Goal: Find specific page/section: Find specific page/section

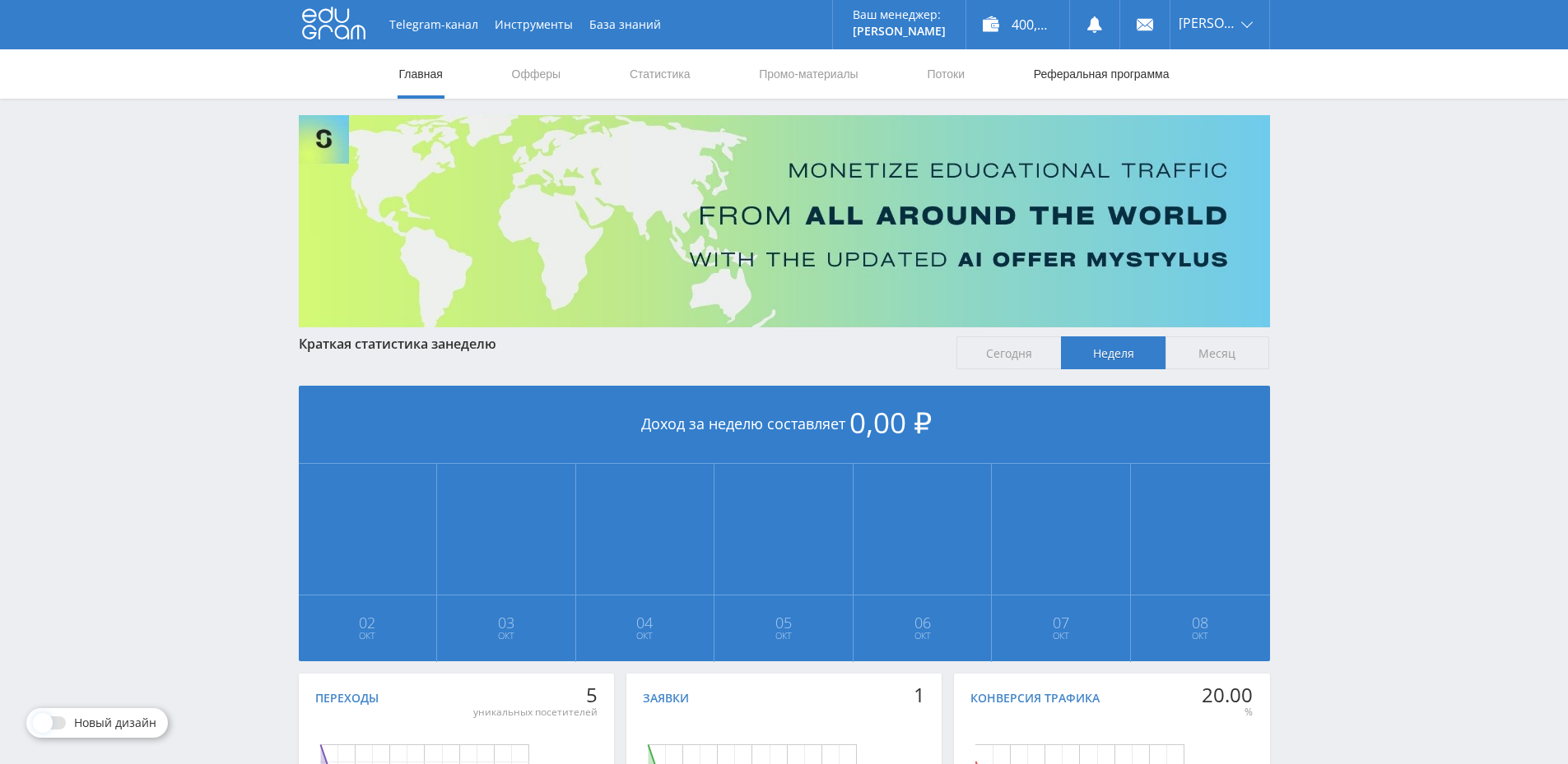
click at [1150, 74] on link "Реферальная программа" at bounding box center [1101, 74] width 139 height 49
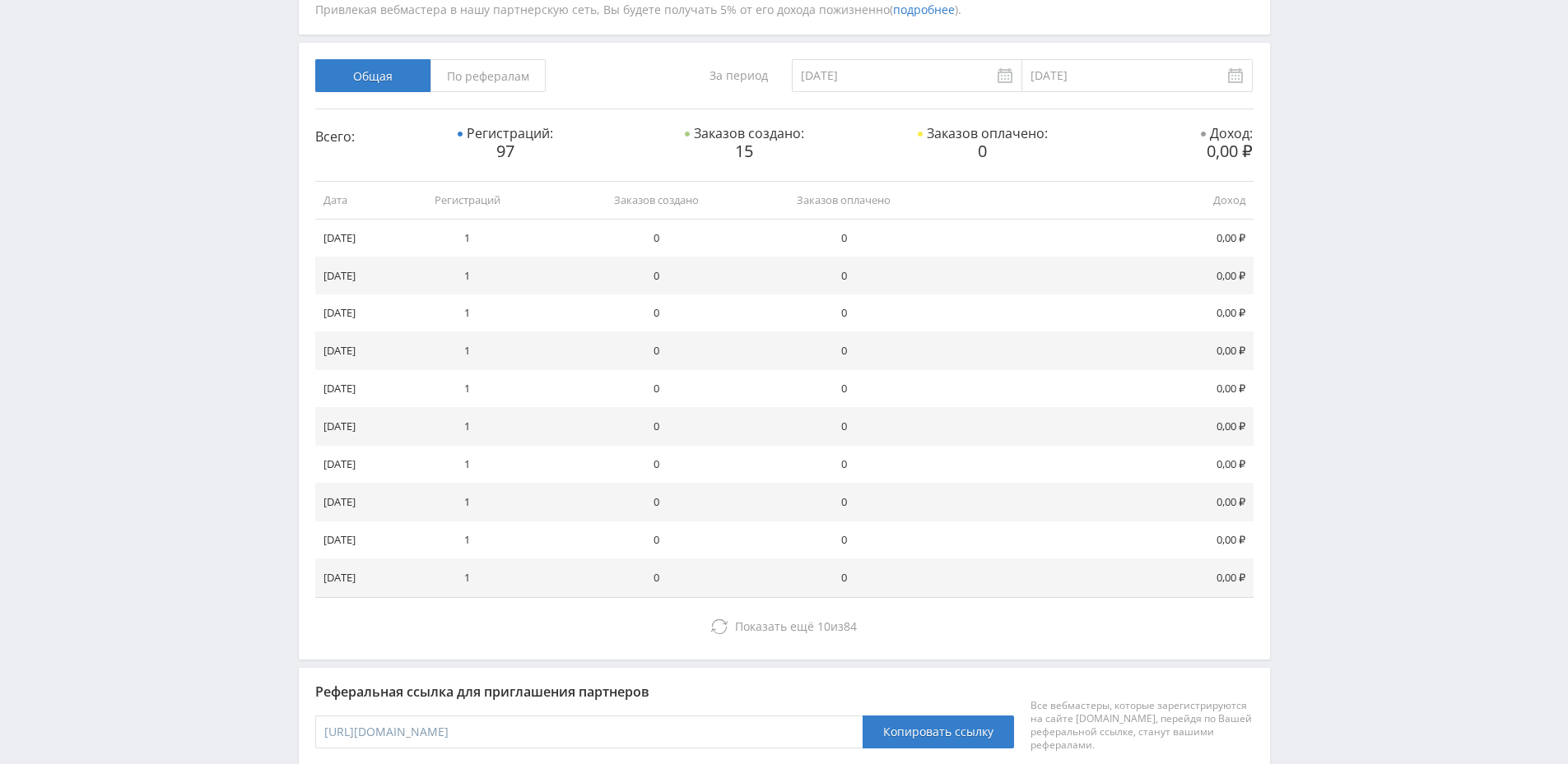
scroll to position [296, 0]
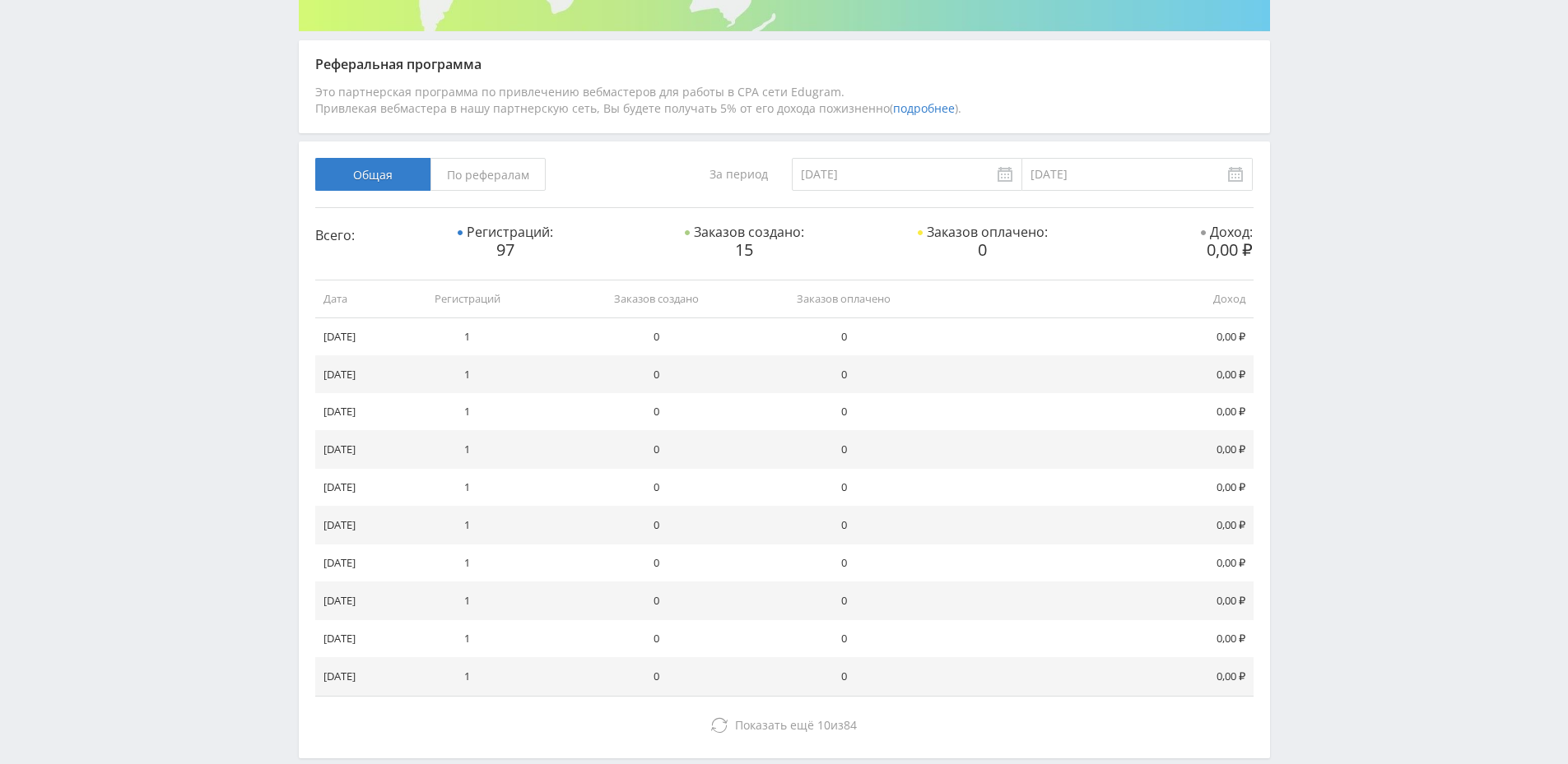
click at [534, 170] on span "По рефералам" at bounding box center [488, 174] width 115 height 32
click at [0, 0] on input "По рефералам" at bounding box center [0, 0] width 0 height 0
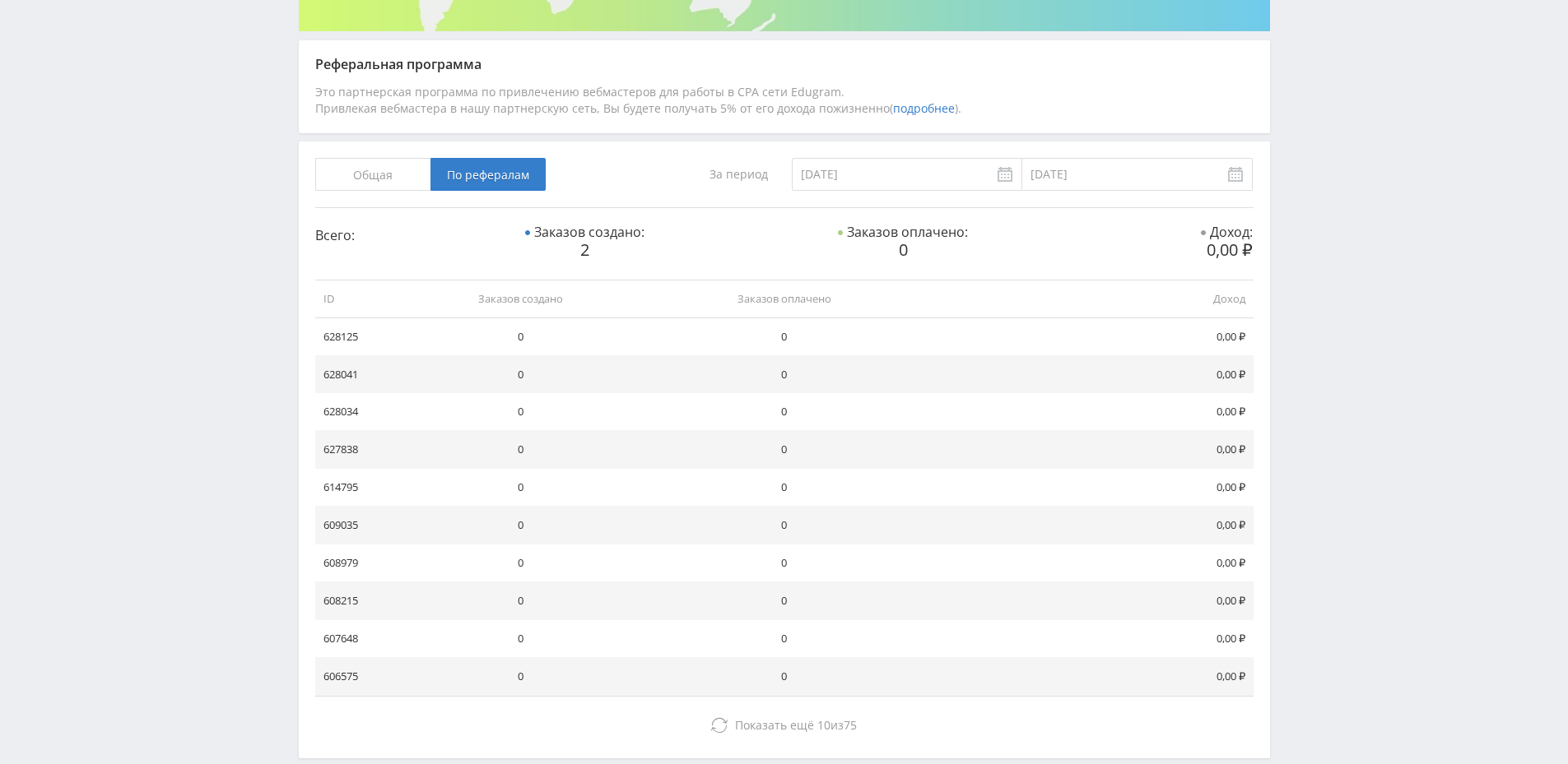
click at [359, 172] on span "Общая" at bounding box center [373, 174] width 115 height 32
click at [0, 0] on input "Общая" at bounding box center [0, 0] width 0 height 0
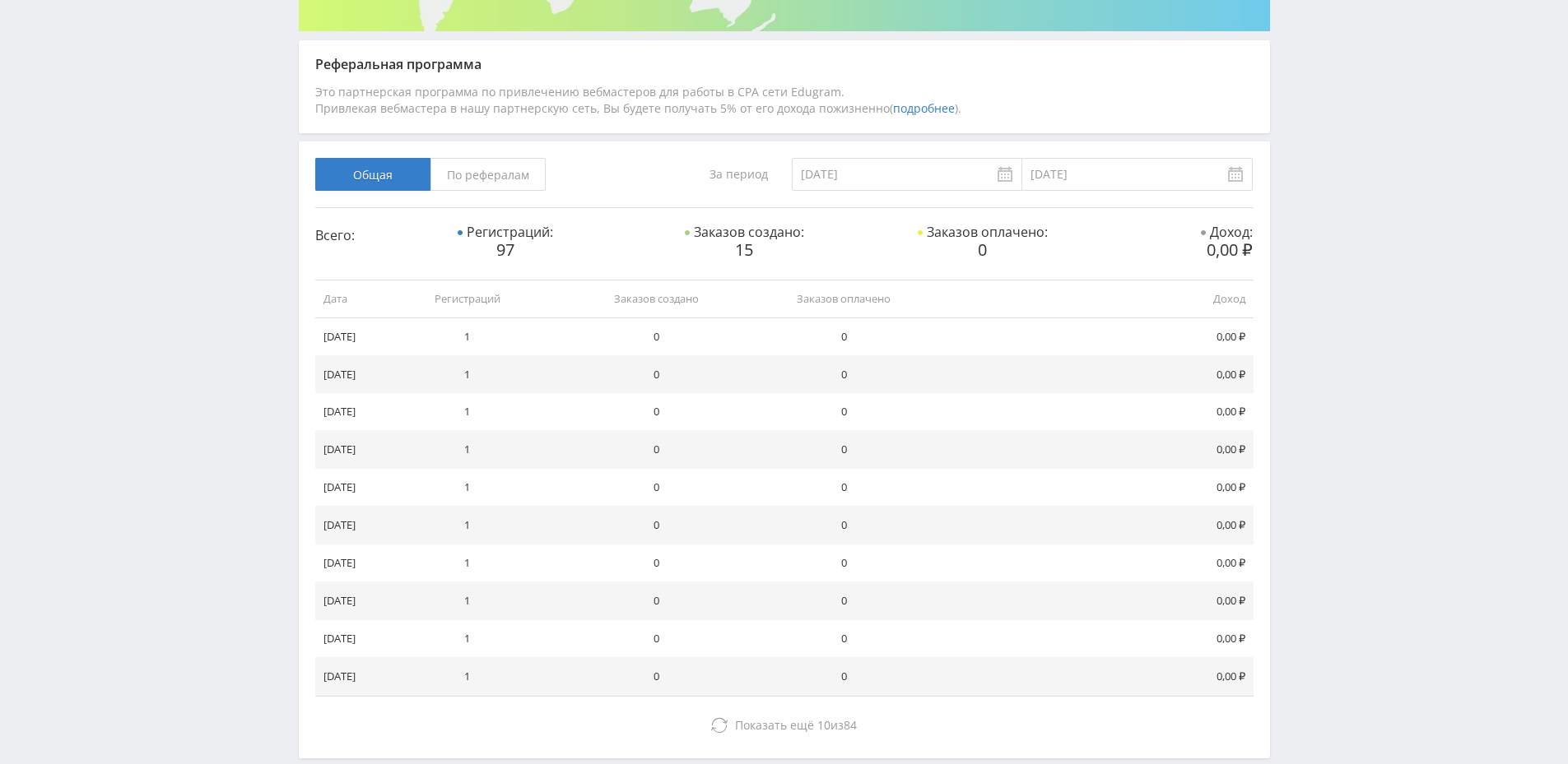
click at [452, 175] on span "По рефералам" at bounding box center [488, 174] width 115 height 32
click at [0, 0] on input "По рефералам" at bounding box center [0, 0] width 0 height 0
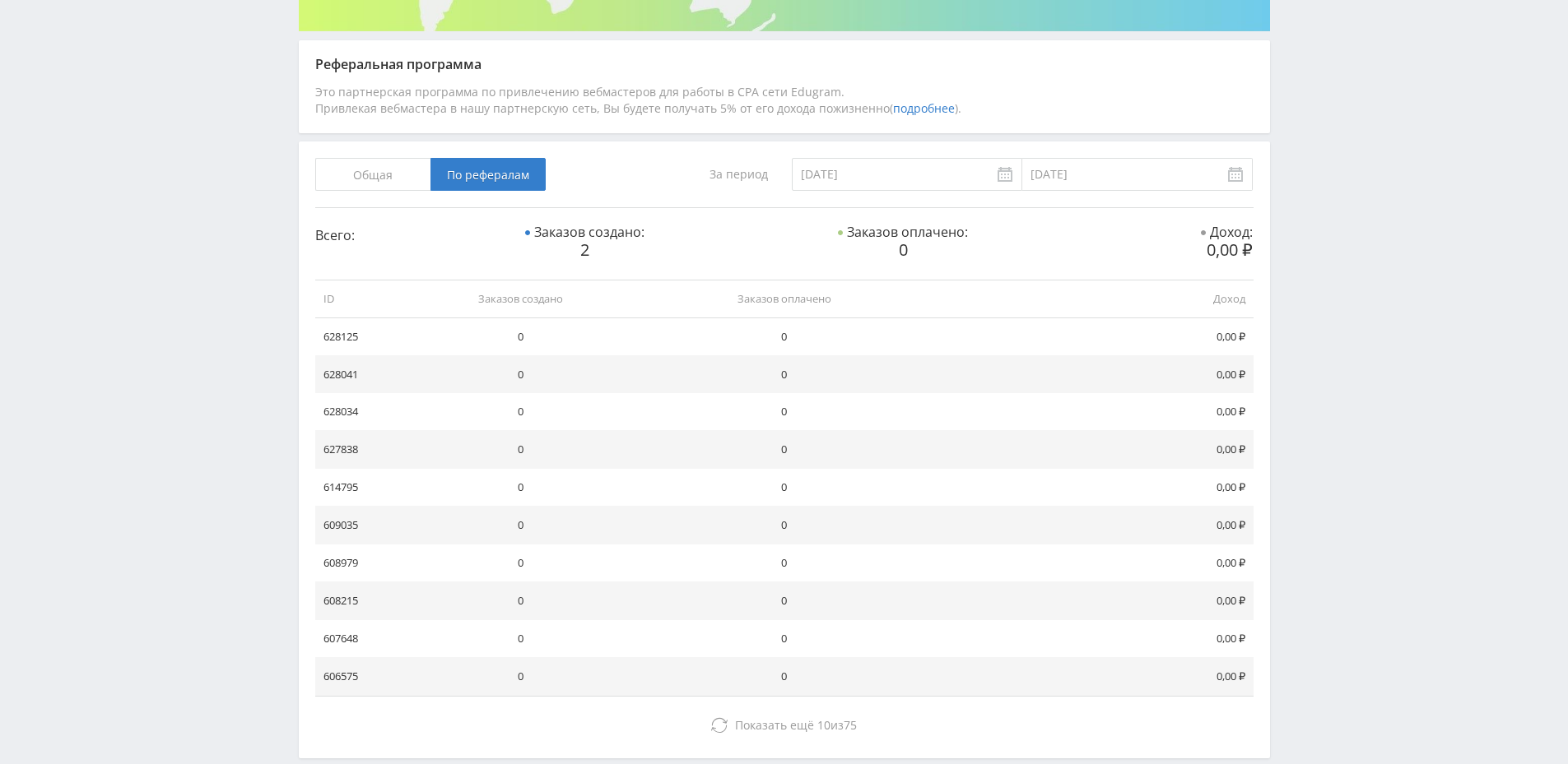
click at [404, 170] on span "Общая" at bounding box center [373, 174] width 115 height 32
click at [0, 0] on input "Общая" at bounding box center [0, 0] width 0 height 0
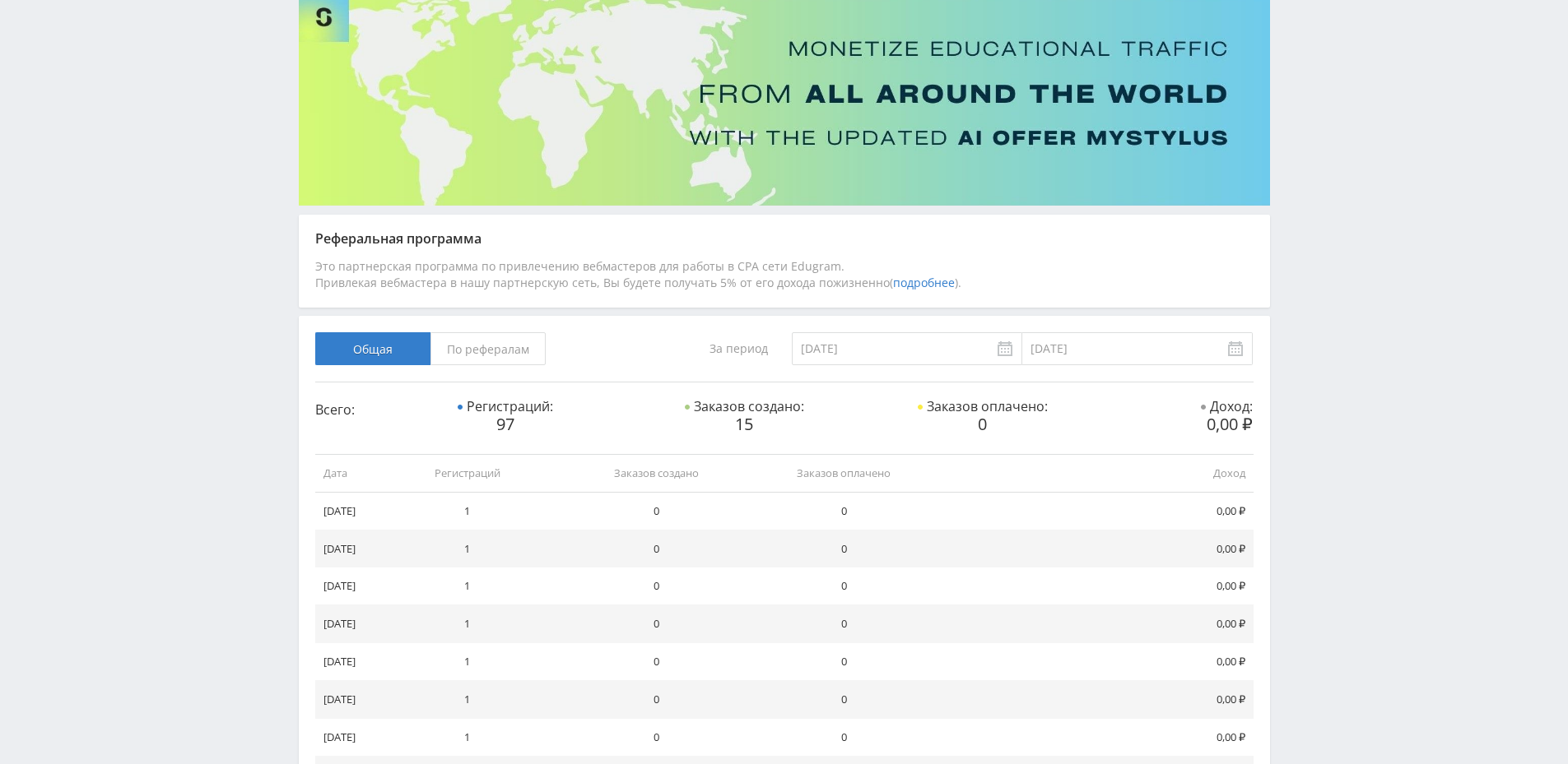
scroll to position [0, 0]
